Goal: Use online tool/utility: Use online tool/utility

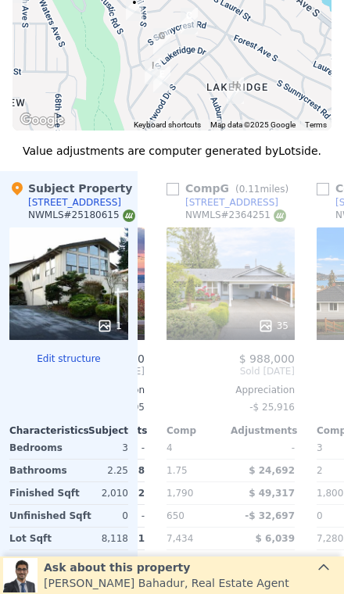
scroll to position [1762, 0]
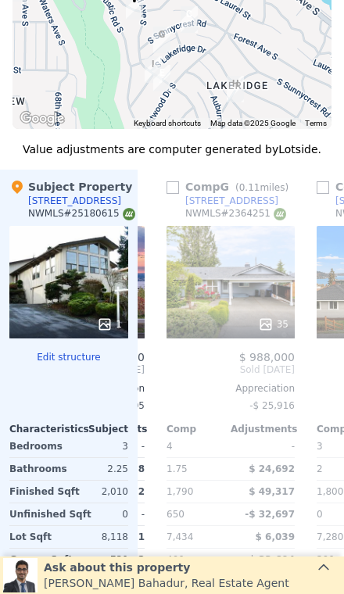
click at [250, 255] on div "35" at bounding box center [230, 282] width 128 height 112
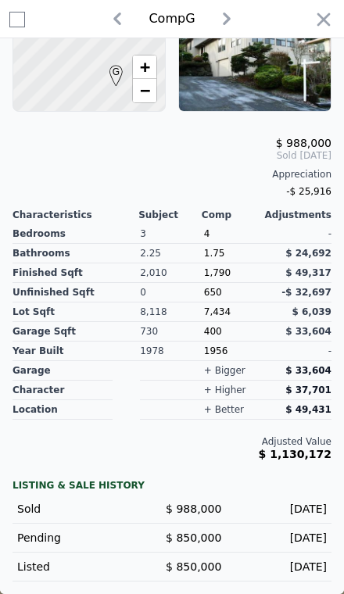
scroll to position [350, 0]
click at [321, 28] on icon "button" at bounding box center [323, 20] width 22 height 22
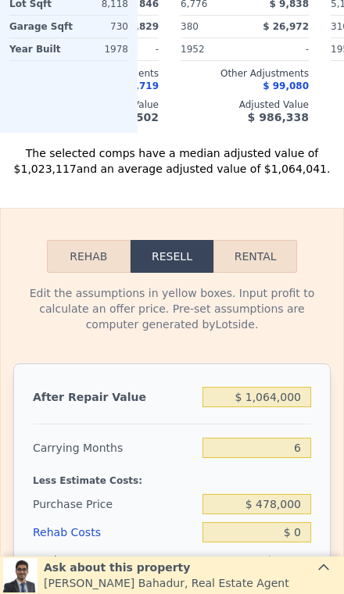
scroll to position [2294, 0]
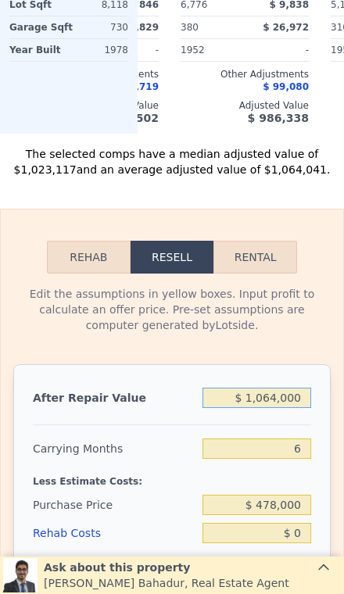
click at [294, 387] on input "$ 1,064,000" at bounding box center [256, 397] width 109 height 20
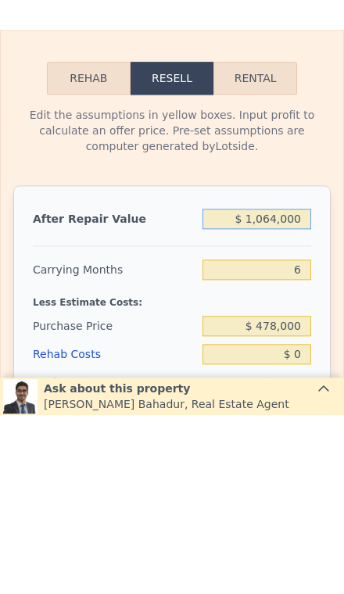
type input "$ 106,400"
type input "-$ 418,716"
type input "$ 10,640"
type input "-$ 507,472"
type input "$ 1,064"
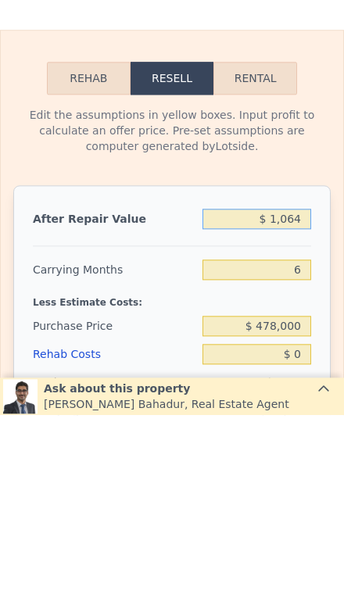
type input "-$ 516,350"
type input "$ 106"
type input "-$ 517,237"
type input "$ 10"
type input "-$ 517,325"
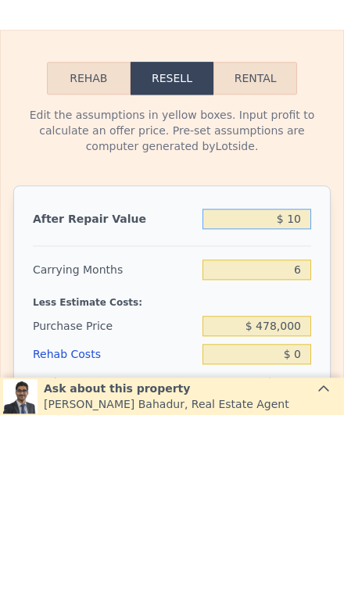
type input "$ 1"
type input "-$ 517,334"
type input "$ 9"
type input "-$ 517,326"
type input "$ 95"
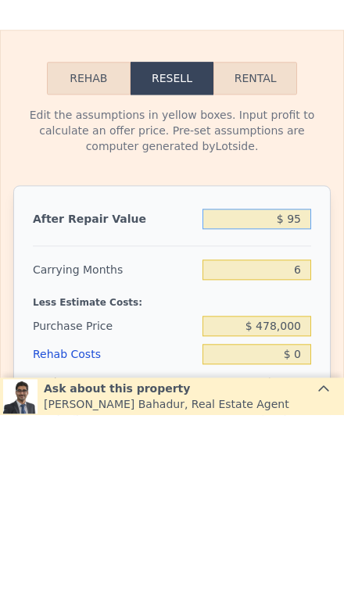
type input "-$ 517,246"
type input "$ 950"
type input "-$ 516,455"
type input "$ 9,500"
type input "-$ 508,531"
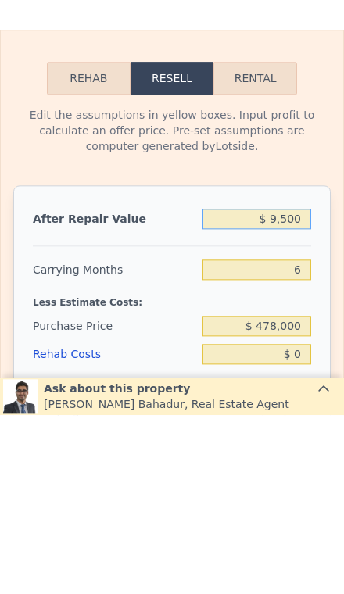
type input "$ 95,000"
type input "-$ 429,282"
type input "$ 950,000"
type input "$ 363,191"
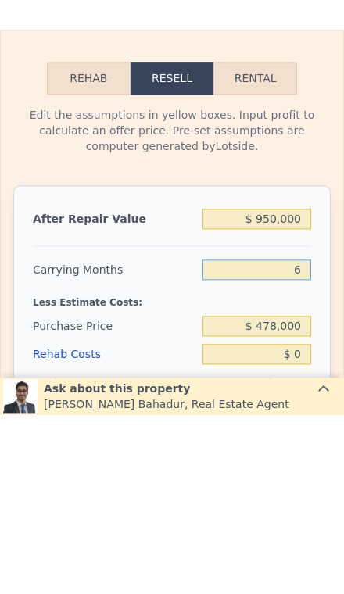
click at [300, 438] on input "6" at bounding box center [256, 448] width 109 height 20
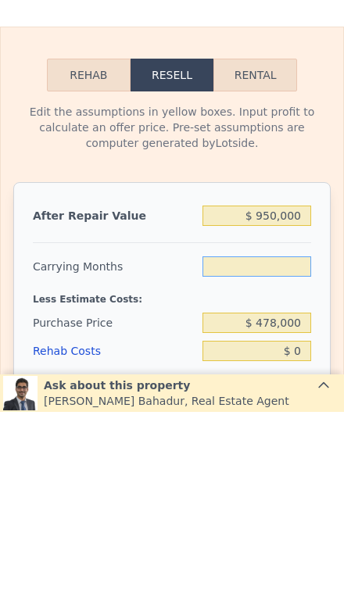
type input "3"
type input "$ 378,638"
type input "3"
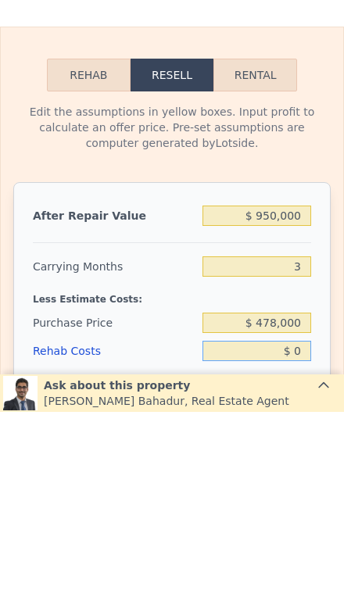
click at [310, 523] on input "$ 0" at bounding box center [256, 533] width 109 height 20
type input "$ 2"
type input "$ 378,636"
type input "$ 20"
type input "$ 378,618"
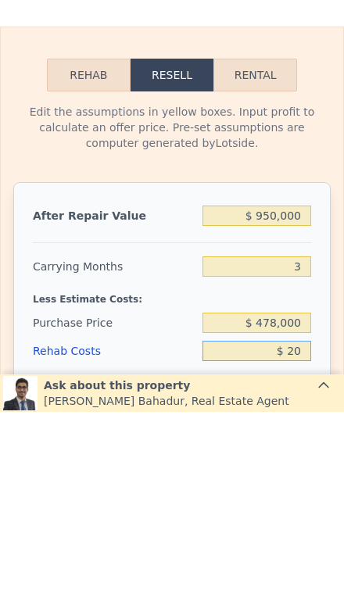
type input "$ 200"
type input "$ 378,429"
type input "$ 2,000"
type input "$ 376,558"
type input "$ 20,000"
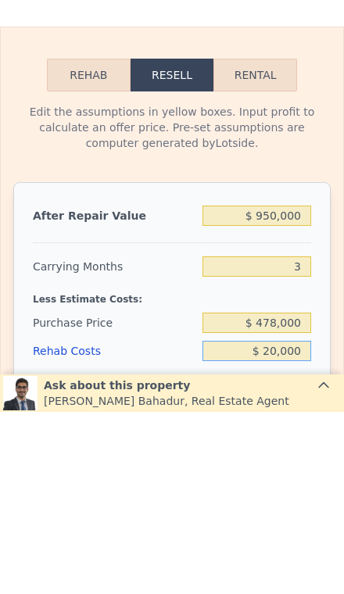
type input "$ 357,838"
type input "$ 200,000"
type input "$ 170,638"
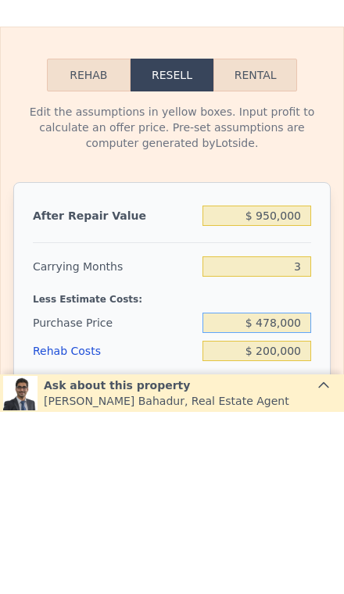
click at [298, 494] on input "$ 478,000" at bounding box center [256, 504] width 109 height 20
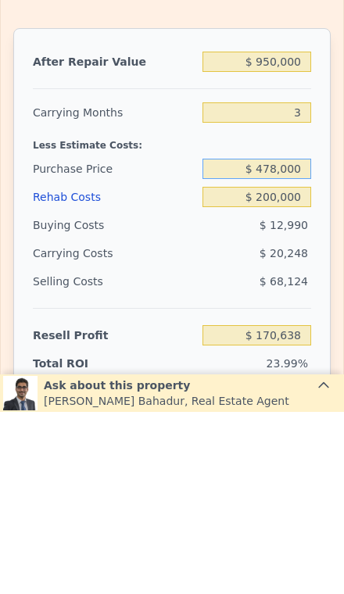
scroll to position [2451, 0]
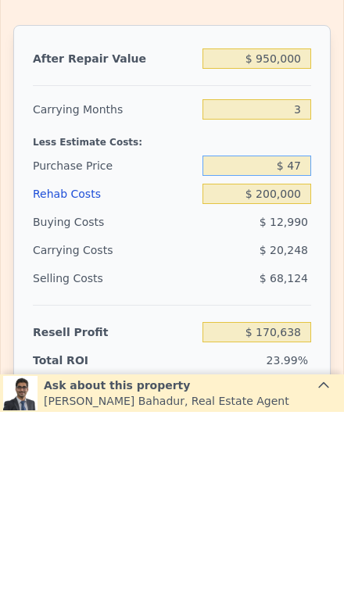
type input "$ 4"
type input "$ 650,000"
type input "-$ 8,815"
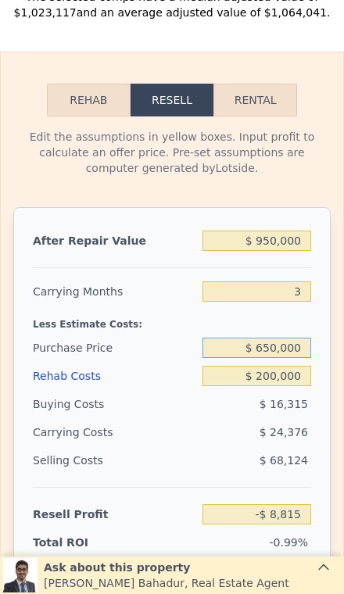
click at [307, 337] on input "$ 650,000" at bounding box center [256, 347] width 109 height 20
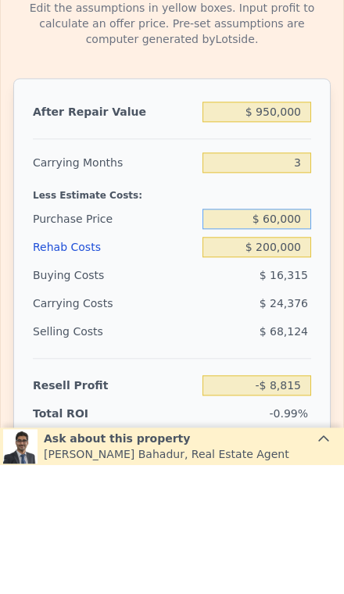
type input "$ 600,000"
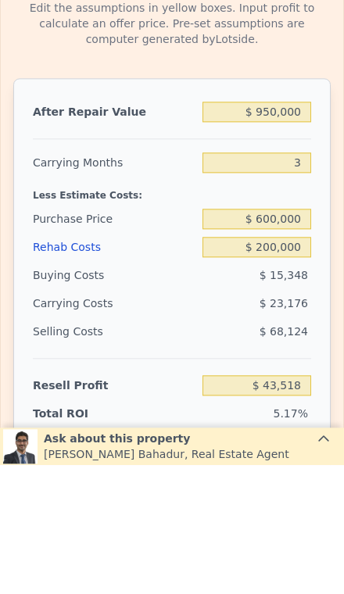
type input "$ 43,352"
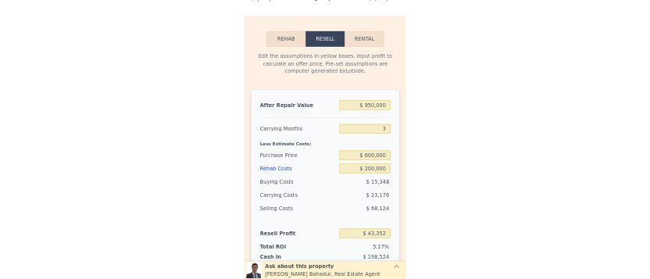
scroll to position [2469, 0]
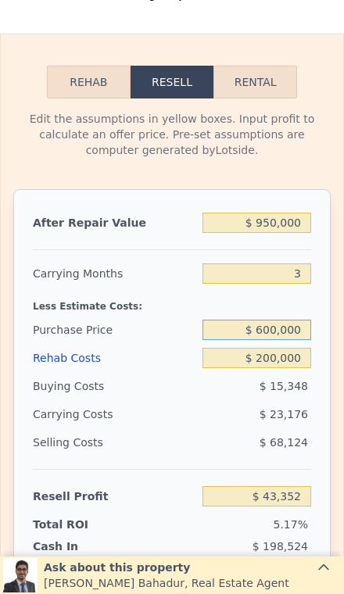
click at [305, 319] on input "$ 600,000" at bounding box center [256, 329] width 109 height 20
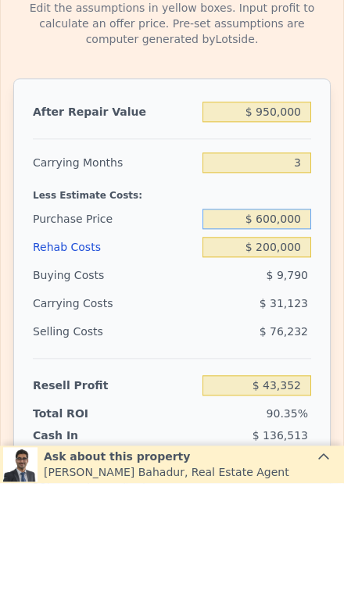
type input "$ 1,064,000"
type input "6"
type input "$ 0"
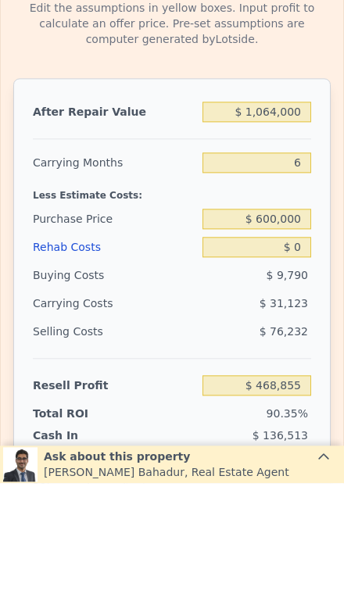
click at [5, 304] on div "Edit the assumptions in yellow boxes. Input profit to calculate an offer price.…" at bounding box center [172, 462] width 342 height 728
type input "$ 338,641"
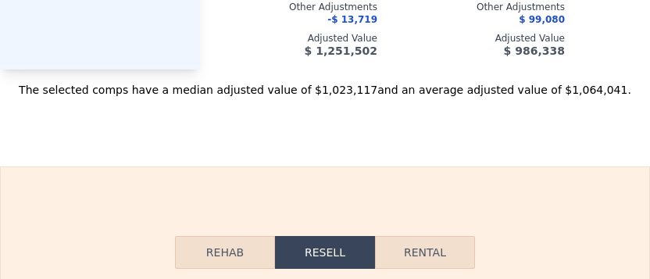
click at [248, 244] on button "Rehab" at bounding box center [225, 252] width 100 height 33
